Goal: Transaction & Acquisition: Purchase product/service

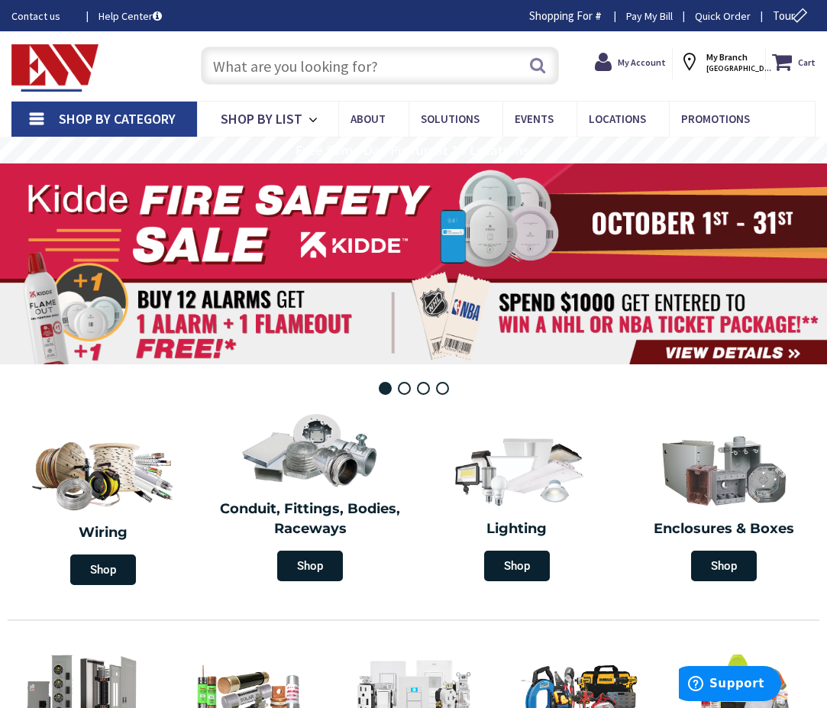
click at [350, 60] on input "text" at bounding box center [380, 66] width 358 height 38
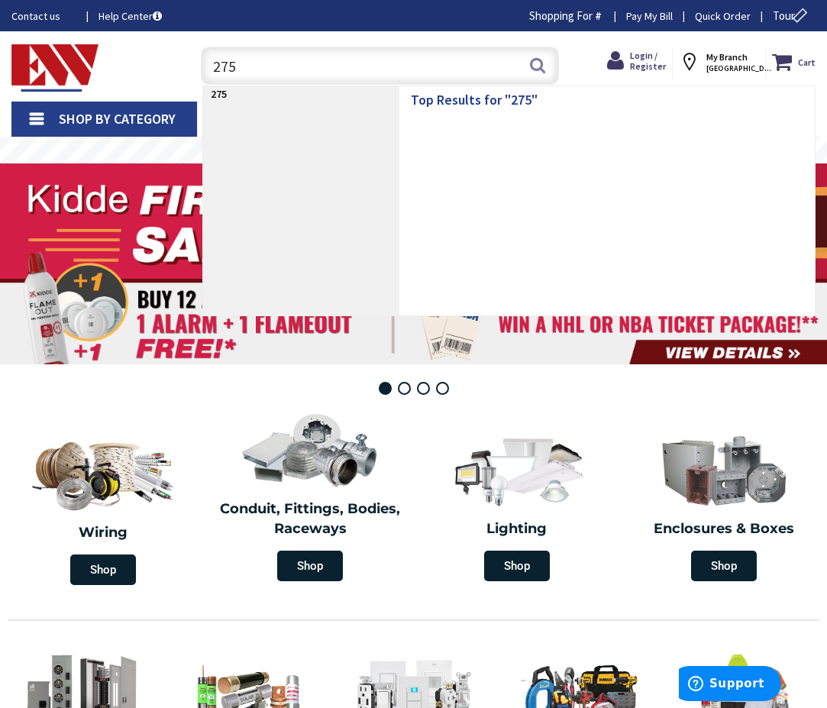
type input "2753"
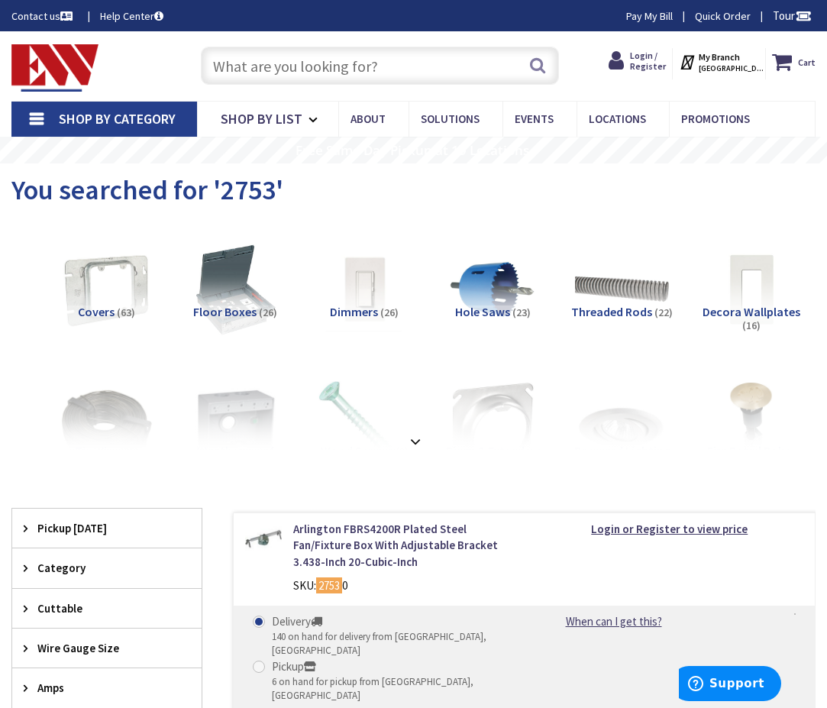
click at [346, 59] on input "text" at bounding box center [380, 66] width 358 height 38
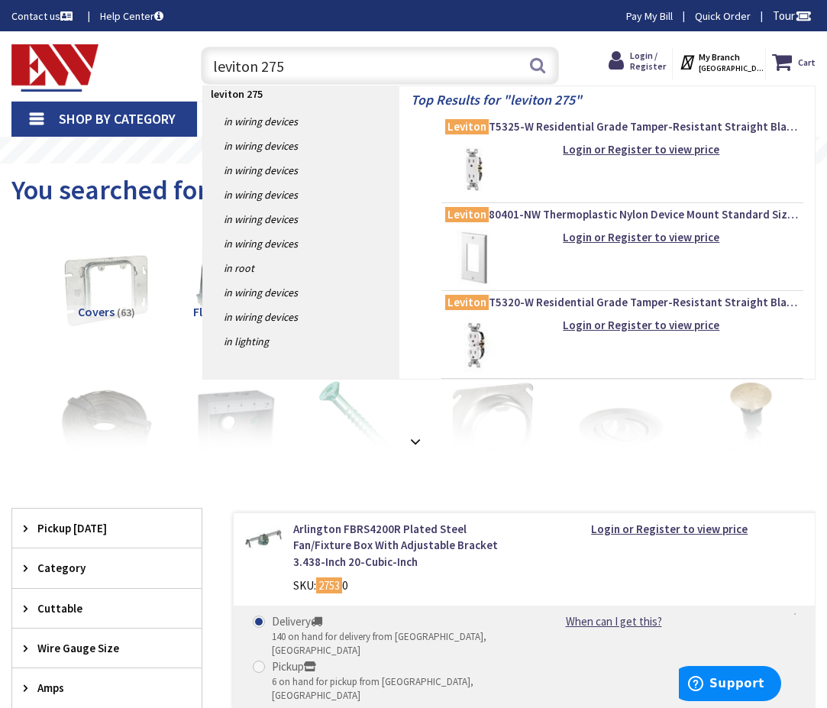
type input "leviton 2753"
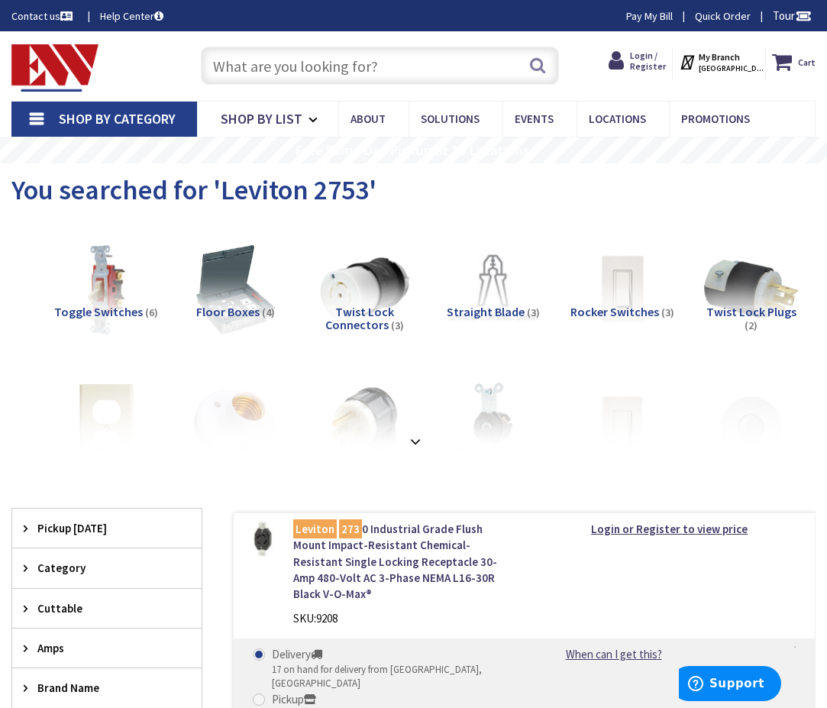
click at [364, 322] on span "Twist Lock Connectors" at bounding box center [359, 318] width 69 height 29
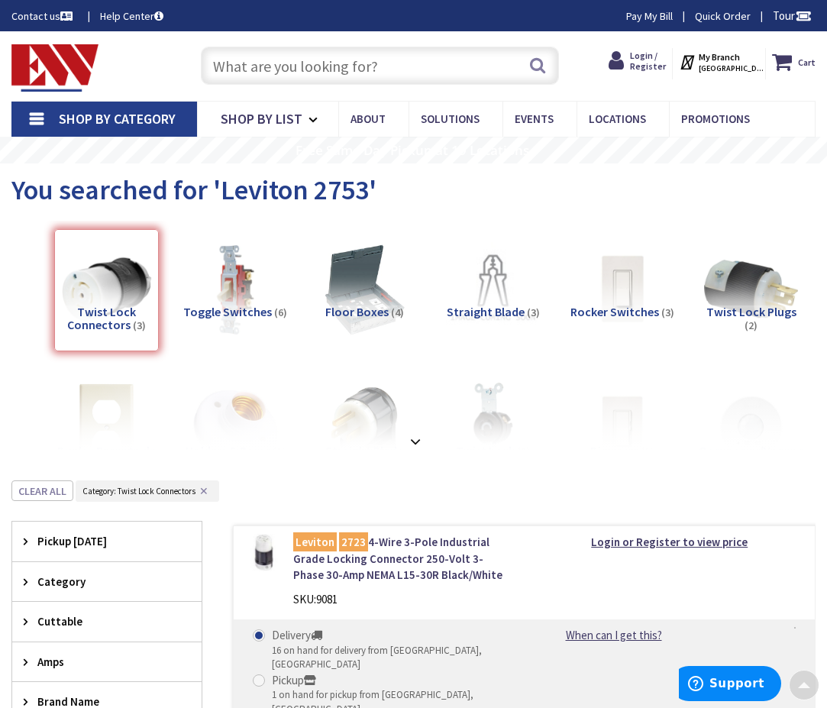
scroll to position [481, 0]
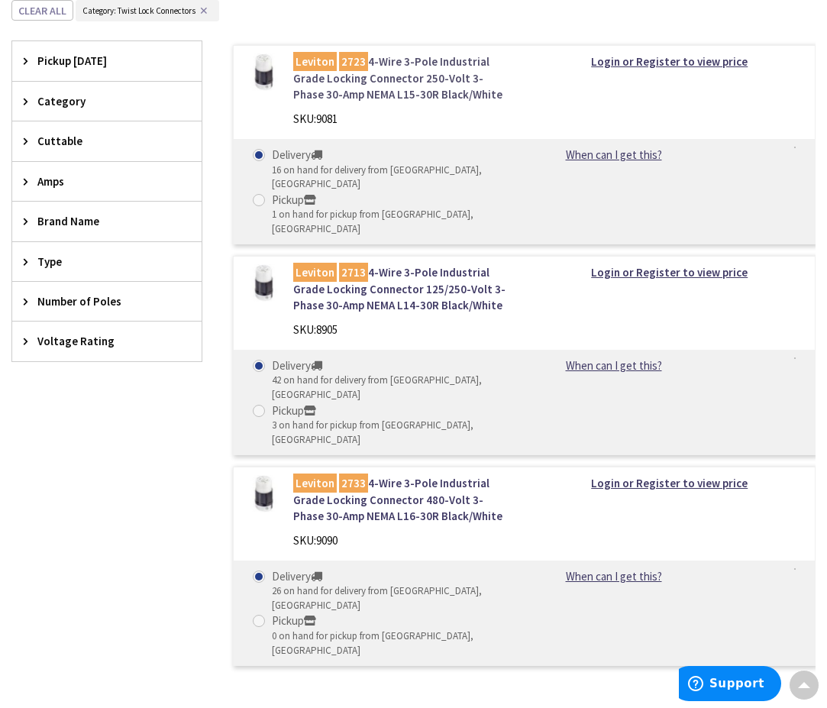
click at [363, 66] on mark "2723" at bounding box center [353, 61] width 29 height 19
